Goal: Information Seeking & Learning: Learn about a topic

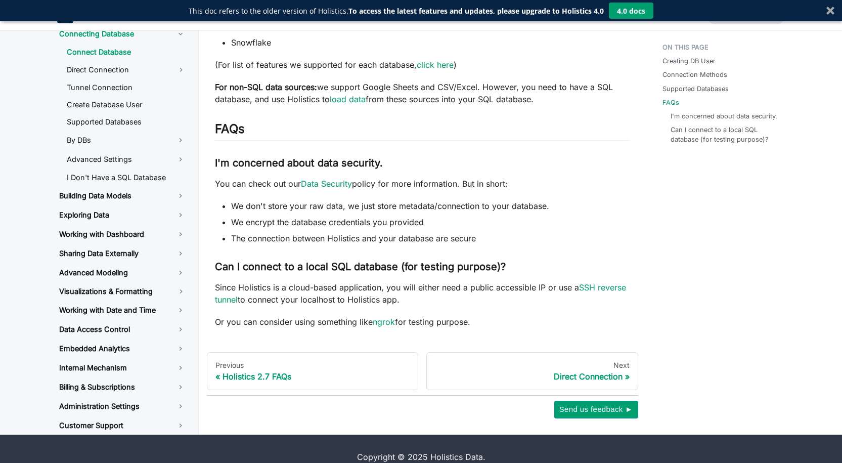
scroll to position [551, 0]
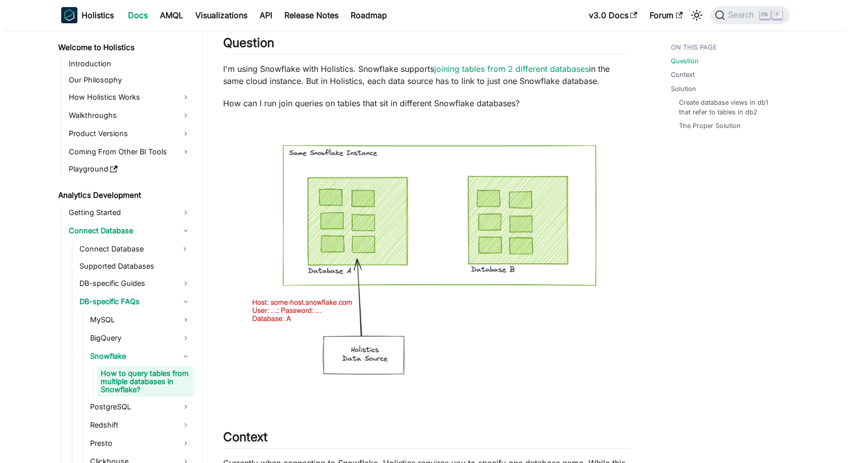
scroll to position [20, 0]
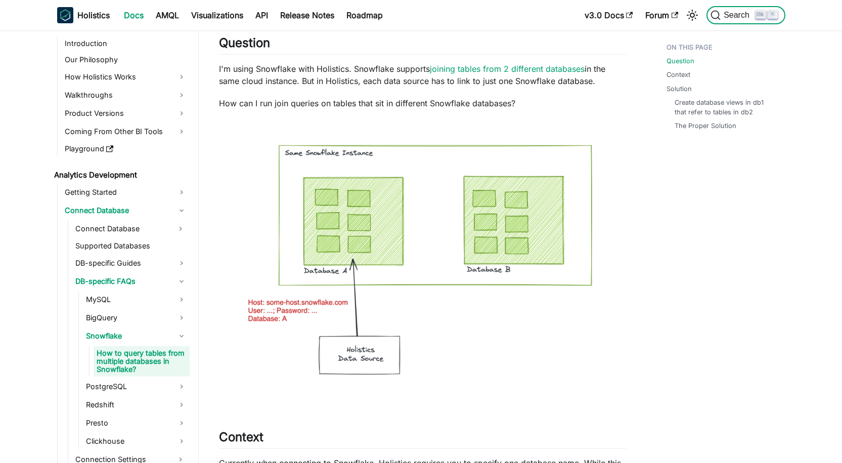
click at [724, 17] on span "Search" at bounding box center [738, 15] width 35 height 9
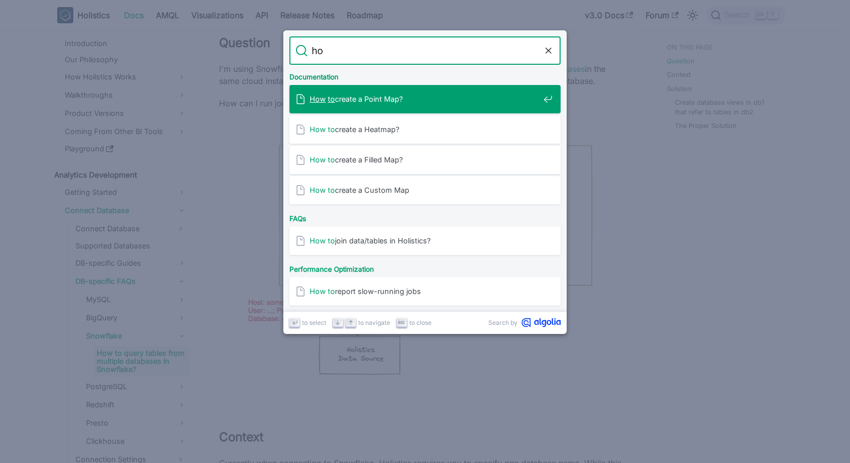
type input "h"
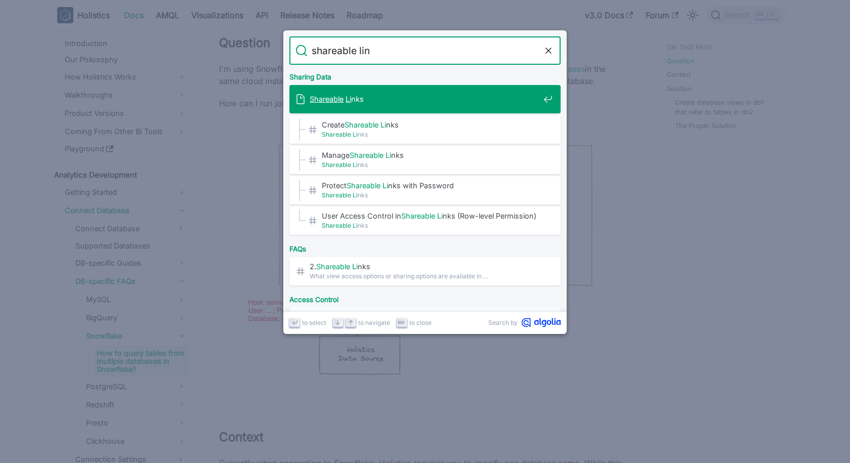
type input "shareable link"
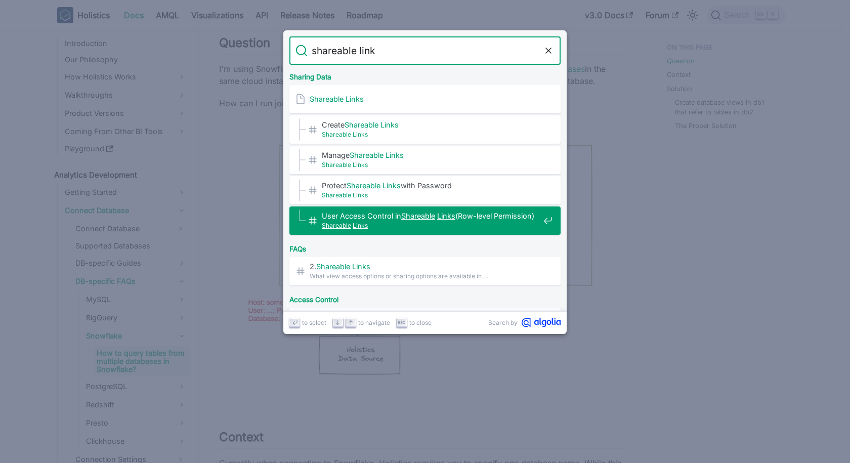
click at [375, 216] on span "User Access Control in Shareable Links (Row-level Permission)​" at bounding box center [431, 216] width 218 height 10
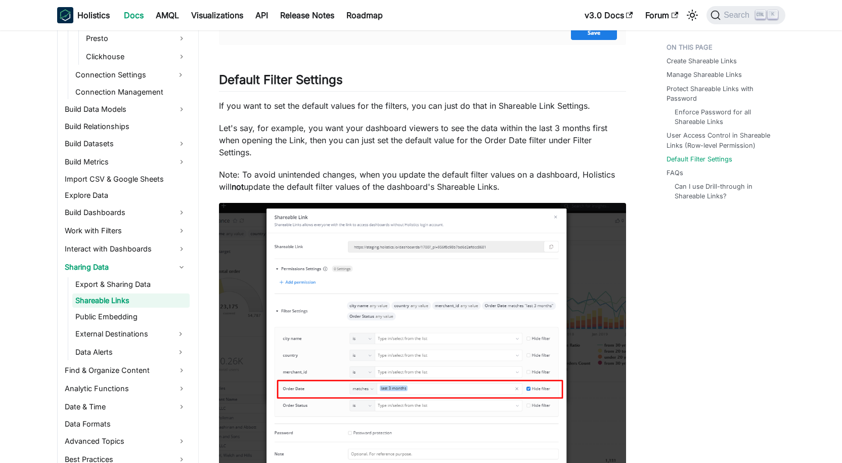
scroll to position [1937, 0]
